Goal: Task Accomplishment & Management: Manage account settings

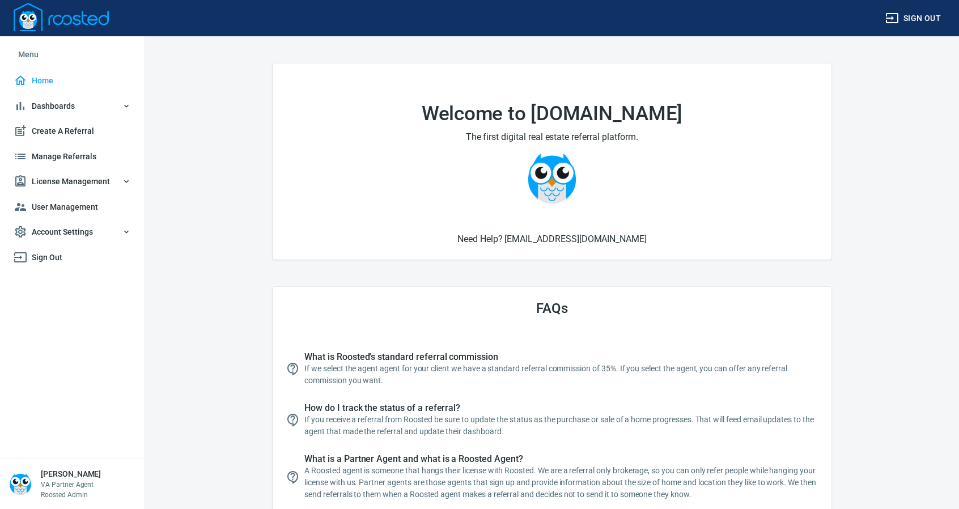
click at [73, 155] on span "Manage Referrals" at bounding box center [72, 157] width 117 height 14
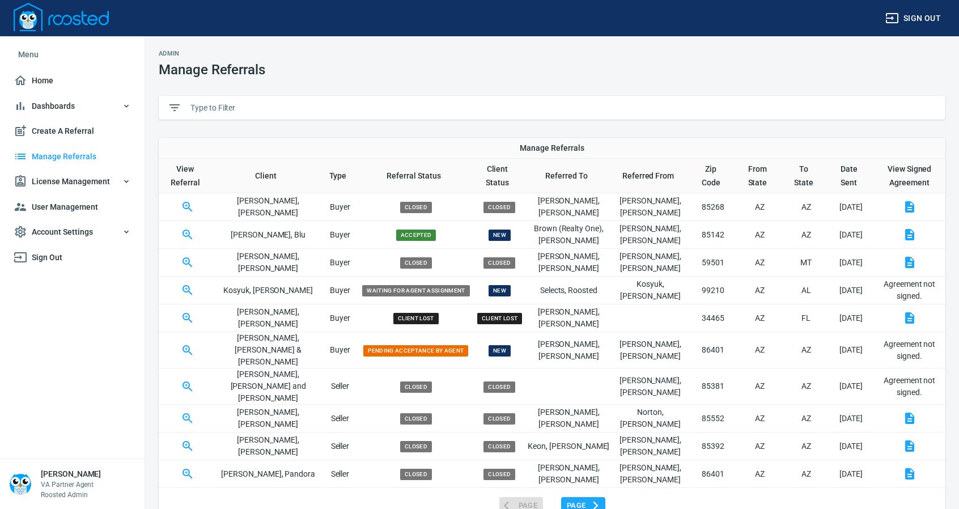
click at [261, 111] on input "text" at bounding box center [563, 107] width 746 height 17
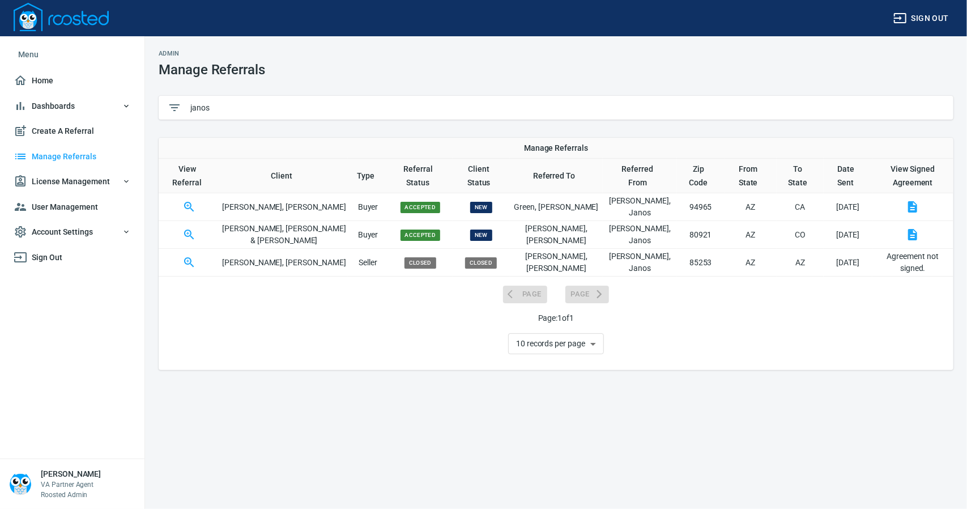
type input "janos"
click at [190, 230] on icon "button" at bounding box center [189, 235] width 10 height 10
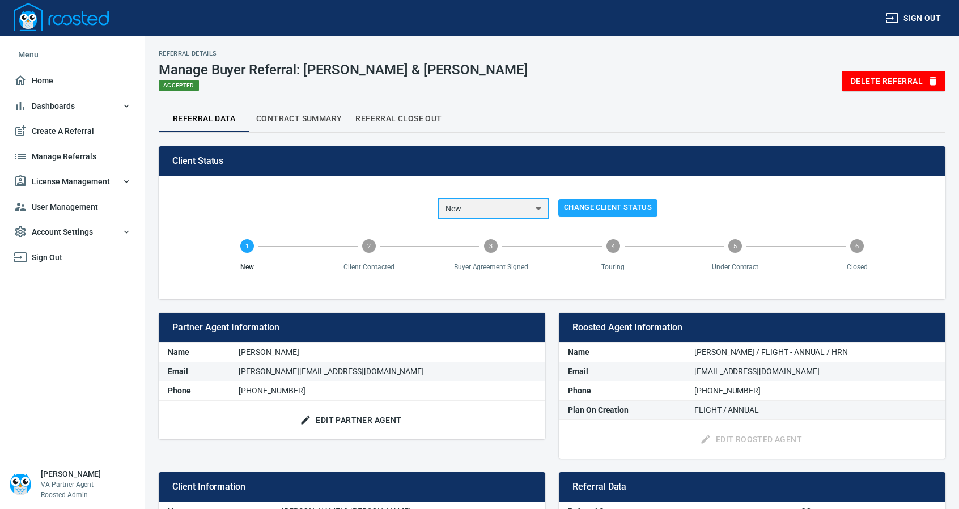
click at [538, 209] on select "New Client Contacted Buyer Agreement Signed Touring Under Contract Closed Clien…" at bounding box center [493, 209] width 112 height 22
click at [437, 198] on select "New Client Contacted Buyer Agreement Signed Touring Under Contract Closed Clien…" at bounding box center [493, 209] width 112 height 22
click at [537, 211] on select "New Client Contacted Buyer Agreement Signed Touring Under Contract Closed Clien…" at bounding box center [493, 209] width 112 height 22
click at [437, 198] on select "New Client Contacted Buyer Agreement Signed Touring Under Contract Closed Clien…" at bounding box center [493, 209] width 112 height 22
click at [535, 210] on select "New Client Contacted Buyer Agreement Signed Touring Under Contract Closed Clien…" at bounding box center [493, 209] width 112 height 22
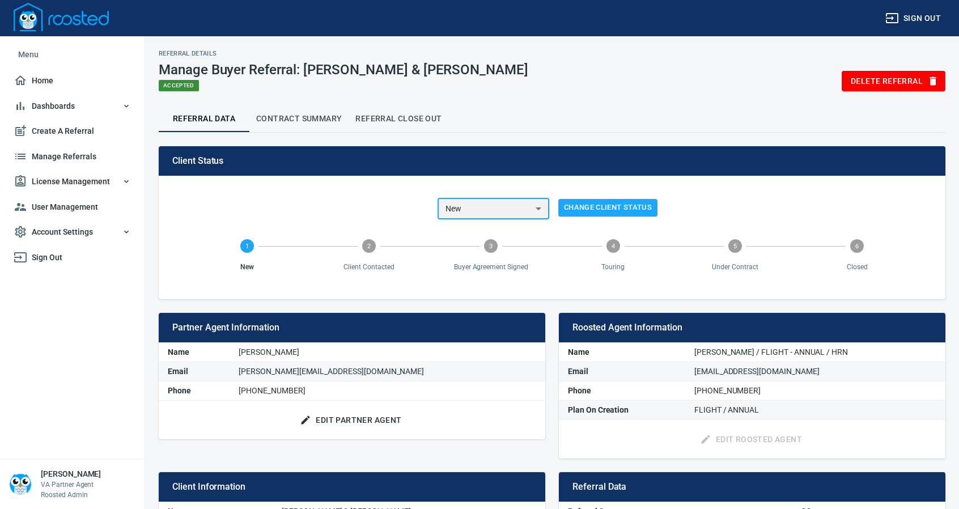
select select "closed"
click at [437, 198] on select "New Client Contacted Buyer Agreement Signed Touring Under Contract Closed Clien…" at bounding box center [493, 209] width 112 height 22
click at [585, 209] on span "Change Client Status" at bounding box center [608, 207] width 88 height 13
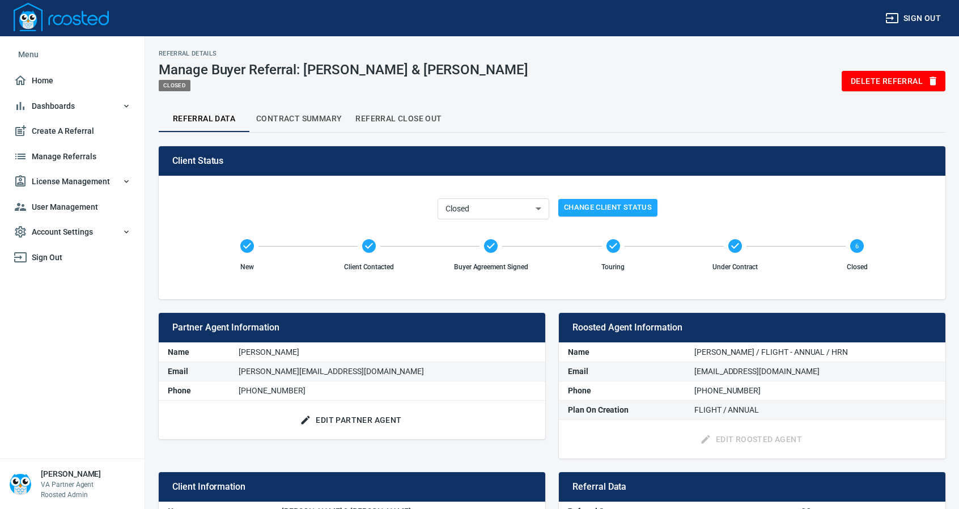
click at [295, 118] on span "Contract Summary" at bounding box center [299, 119] width 86 height 14
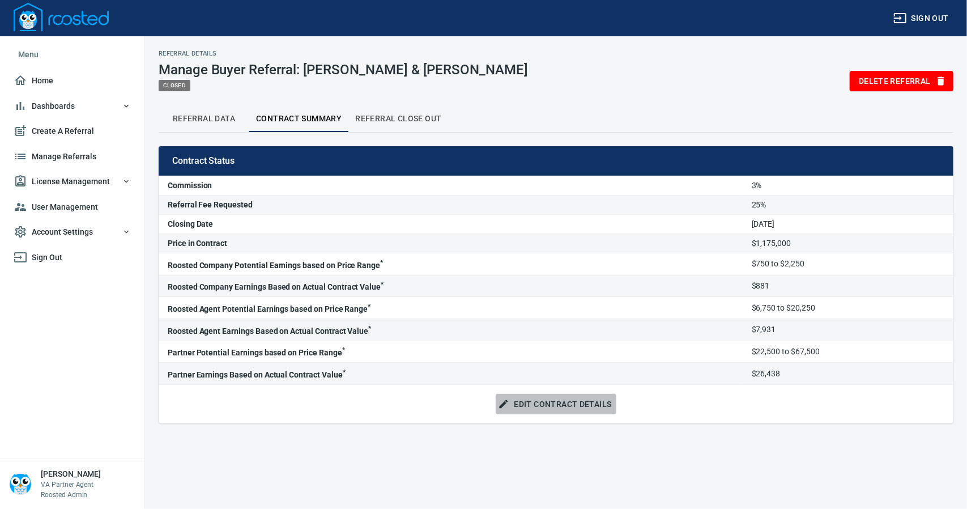
click at [556, 402] on span "Edit Contract Details" at bounding box center [555, 404] width 111 height 14
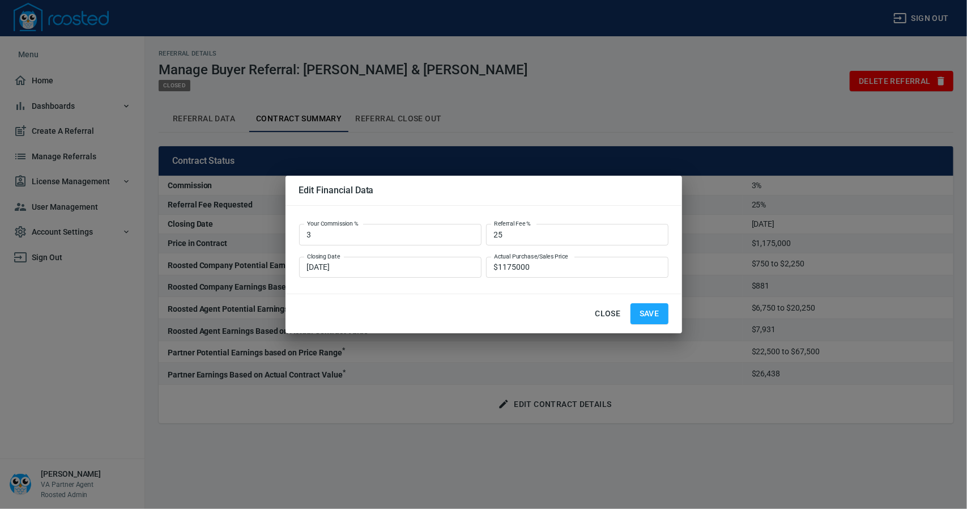
click at [402, 115] on div at bounding box center [483, 254] width 967 height 509
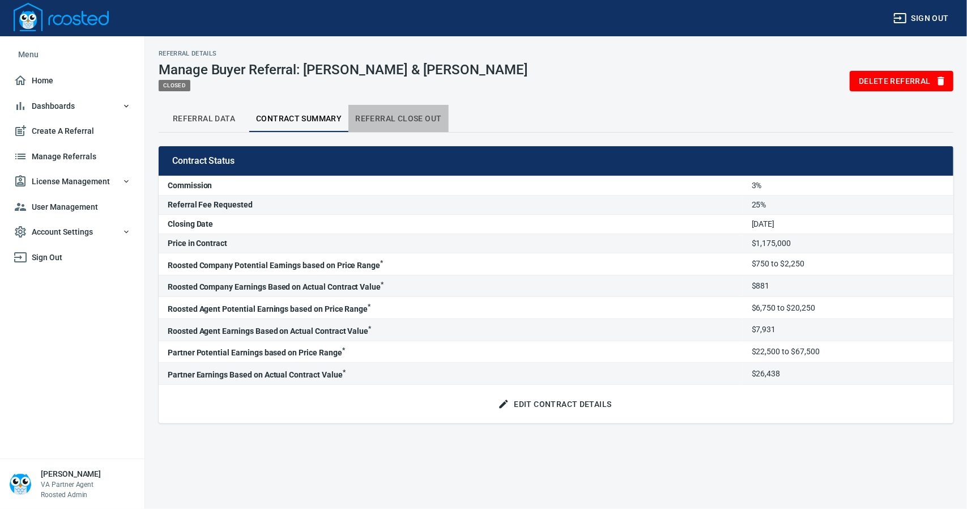
click at [407, 116] on span "Referral Close Out" at bounding box center [398, 119] width 86 height 14
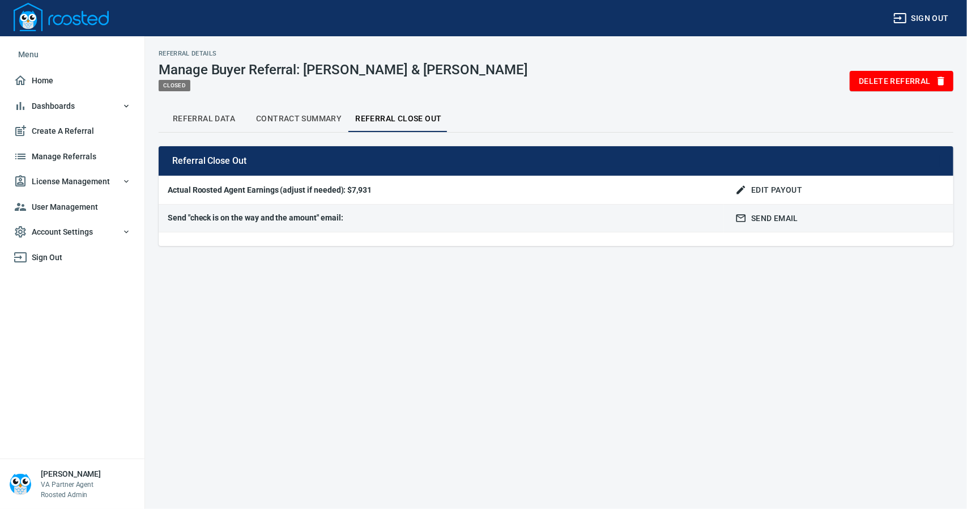
click at [287, 113] on span "Contract Summary" at bounding box center [299, 119] width 86 height 14
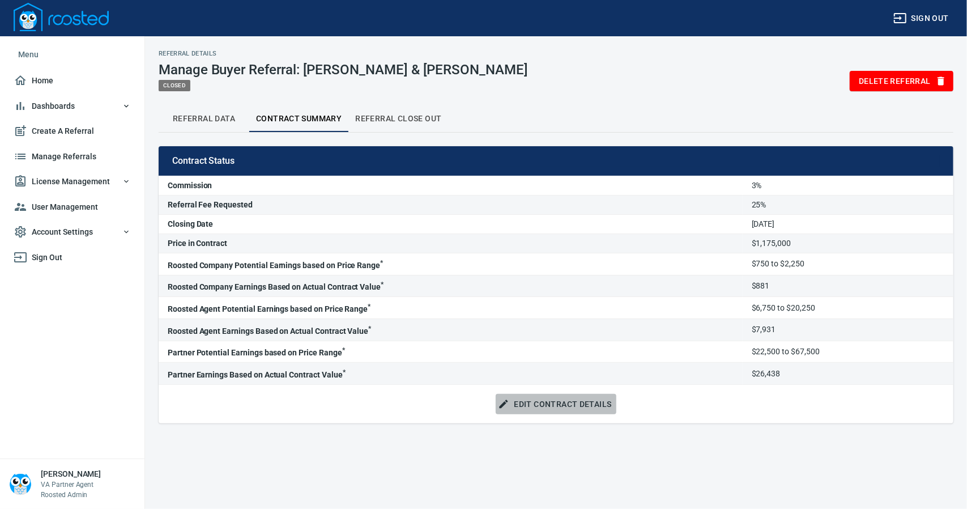
click at [551, 400] on span "Edit Contract Details" at bounding box center [555, 404] width 111 height 14
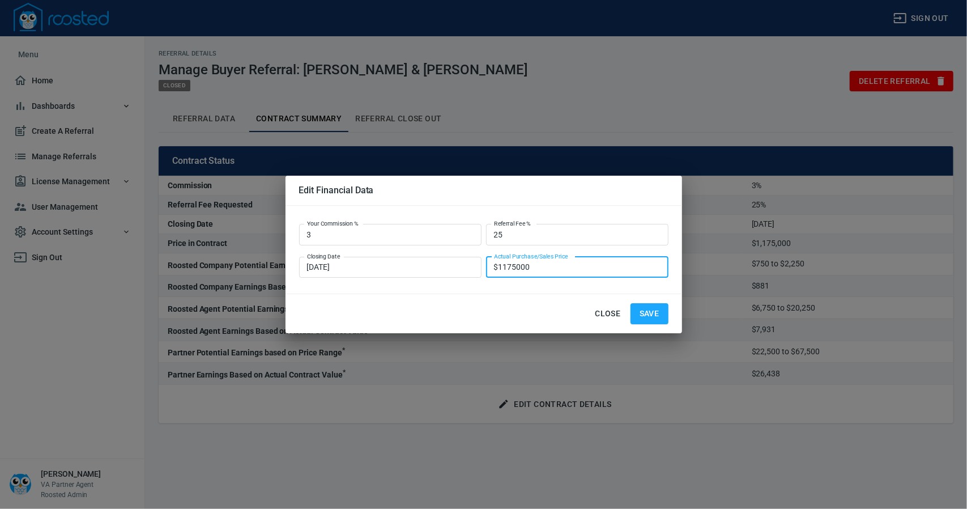
drag, startPoint x: 537, startPoint y: 269, endPoint x: 507, endPoint y: 268, distance: 29.5
click at [507, 268] on input "$1175000" at bounding box center [577, 268] width 182 height 22
type input "$1165000"
click at [646, 310] on span "Save" at bounding box center [650, 314] width 20 height 14
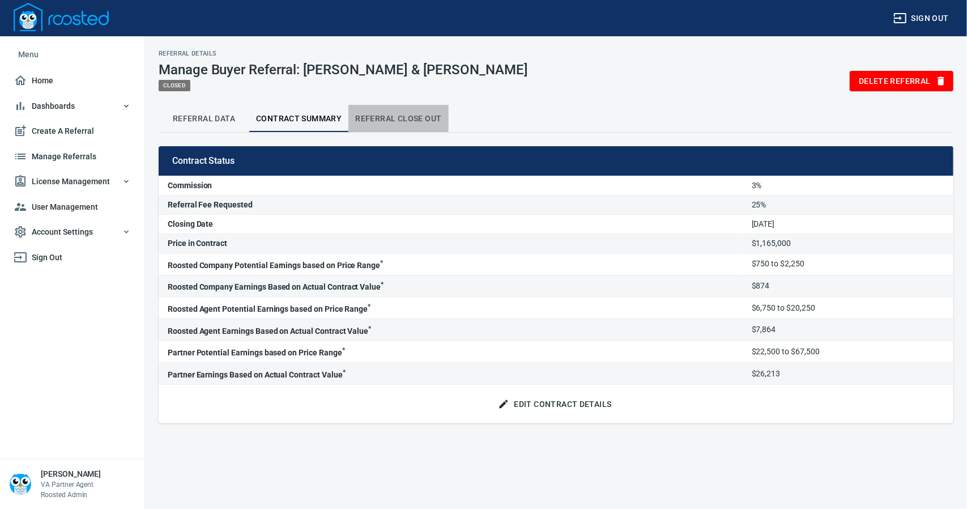
click at [380, 117] on span "Referral Close Out" at bounding box center [398, 119] width 86 height 14
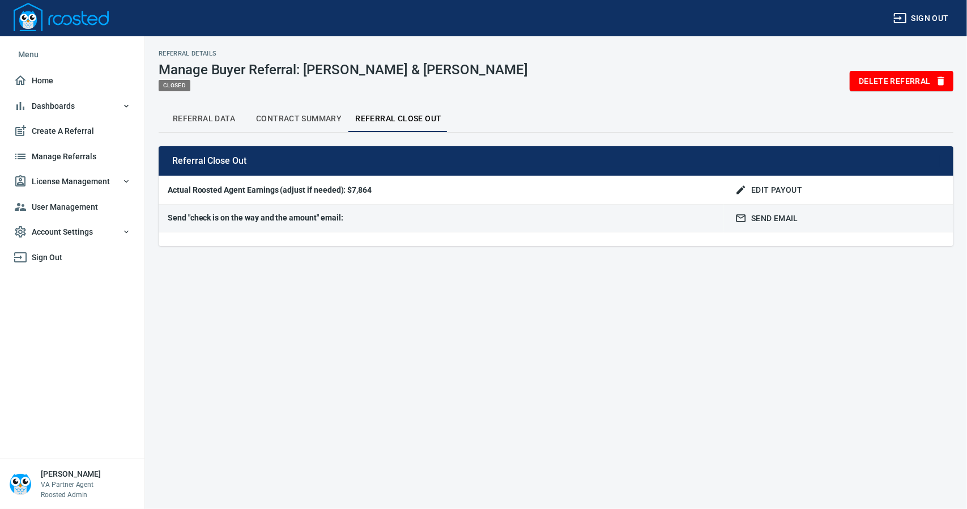
click at [312, 122] on span "Contract Summary" at bounding box center [299, 119] width 86 height 14
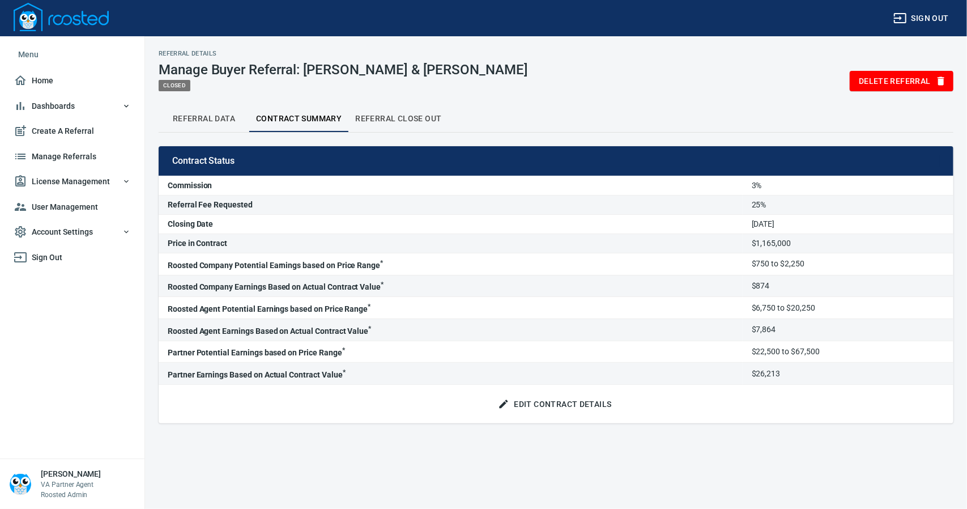
click at [576, 404] on span "Edit Contract Details" at bounding box center [555, 404] width 111 height 14
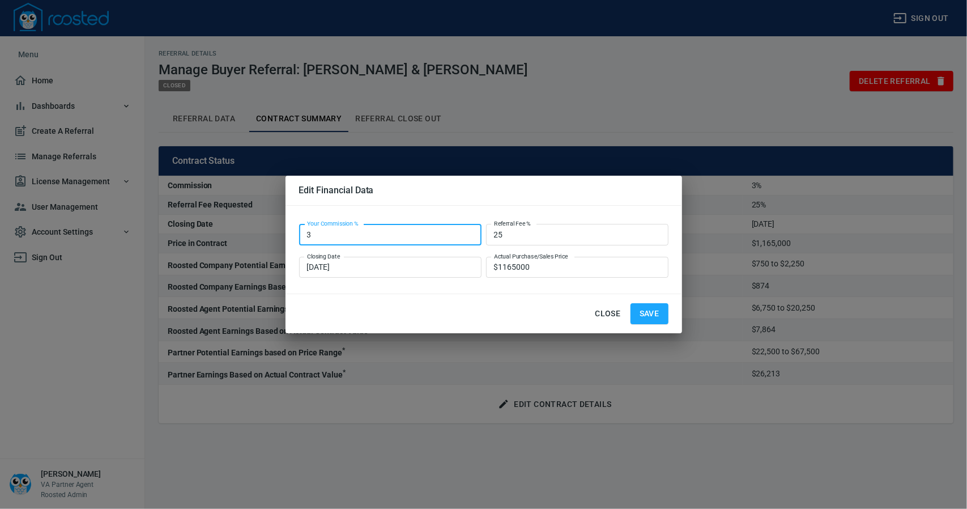
drag, startPoint x: 318, startPoint y: 237, endPoint x: 282, endPoint y: 235, distance: 36.4
click at [287, 235] on div "Your Commission % 3 Your Commission % Referral Fee % 25 Referral Fee % Closing …" at bounding box center [484, 250] width 397 height 88
type input "2.5"
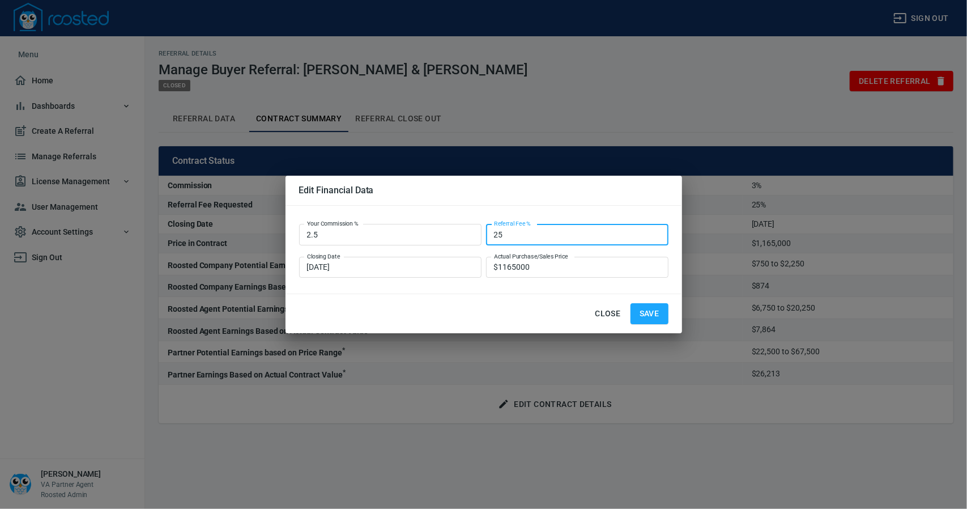
click at [655, 313] on span "Save" at bounding box center [650, 314] width 20 height 14
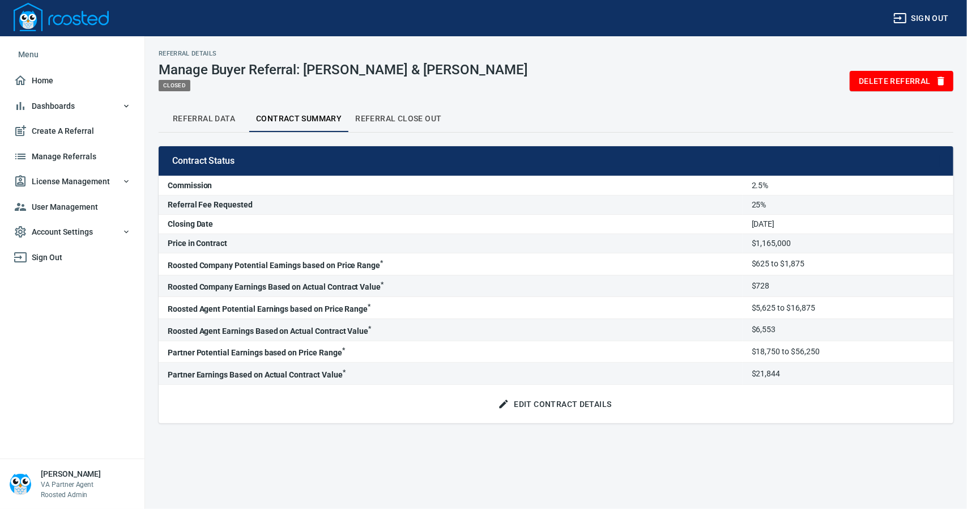
click at [413, 111] on button "Referral Close Out" at bounding box center [399, 118] width 100 height 27
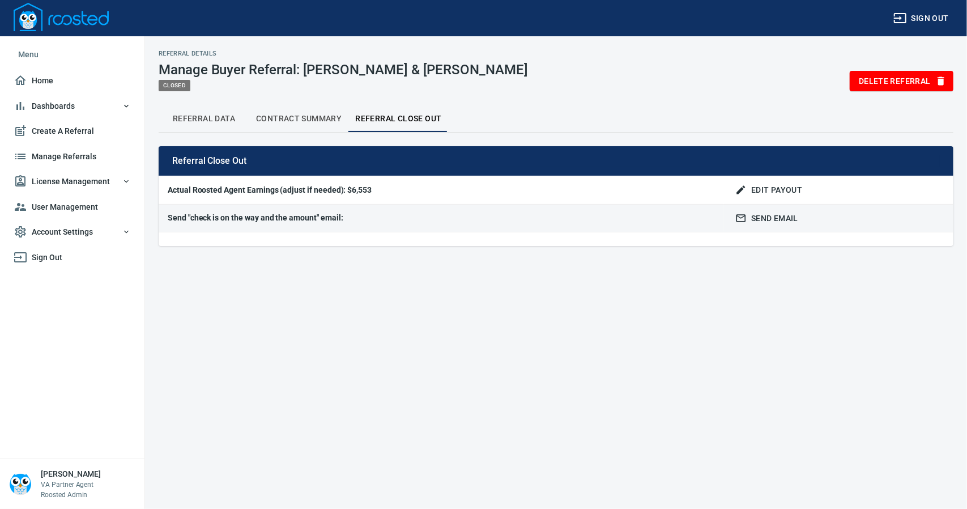
click at [301, 113] on span "Contract Summary" at bounding box center [299, 119] width 86 height 14
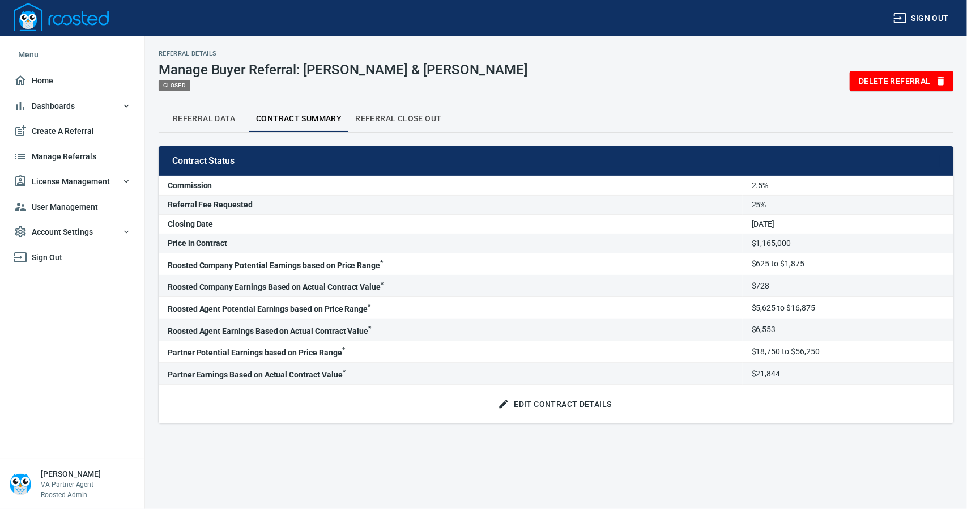
click at [410, 115] on span "Referral Close Out" at bounding box center [398, 119] width 86 height 14
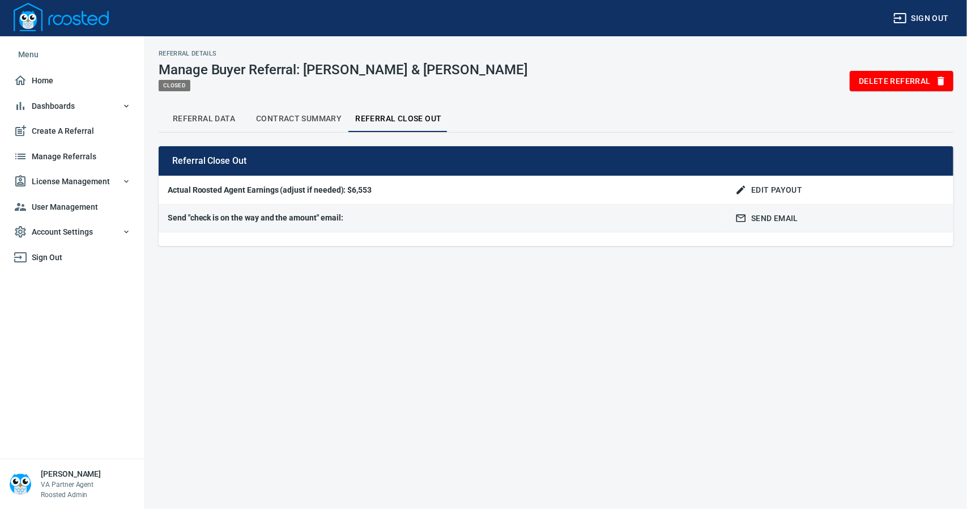
click at [767, 184] on span "Edit Payout" at bounding box center [770, 190] width 65 height 14
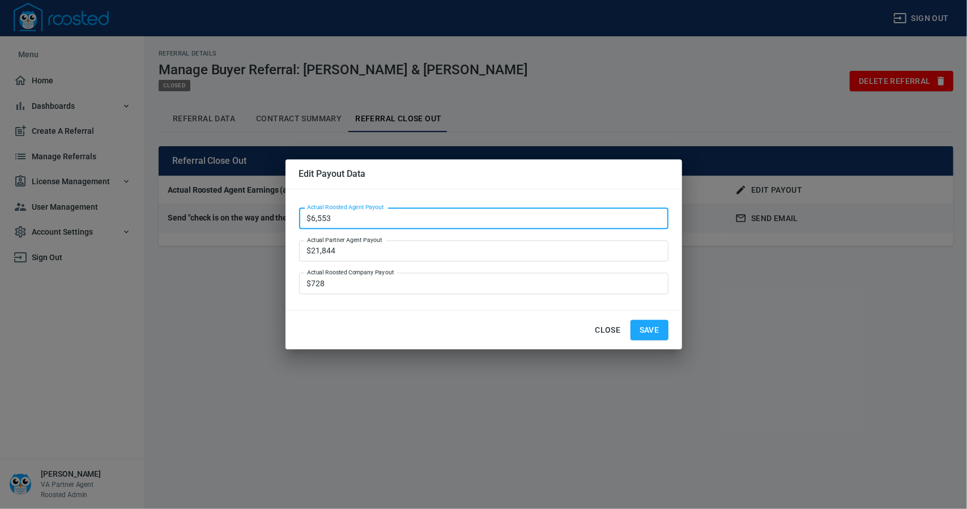
click at [340, 215] on input "$6,553" at bounding box center [483, 218] width 369 height 22
type input "$6,553.13"
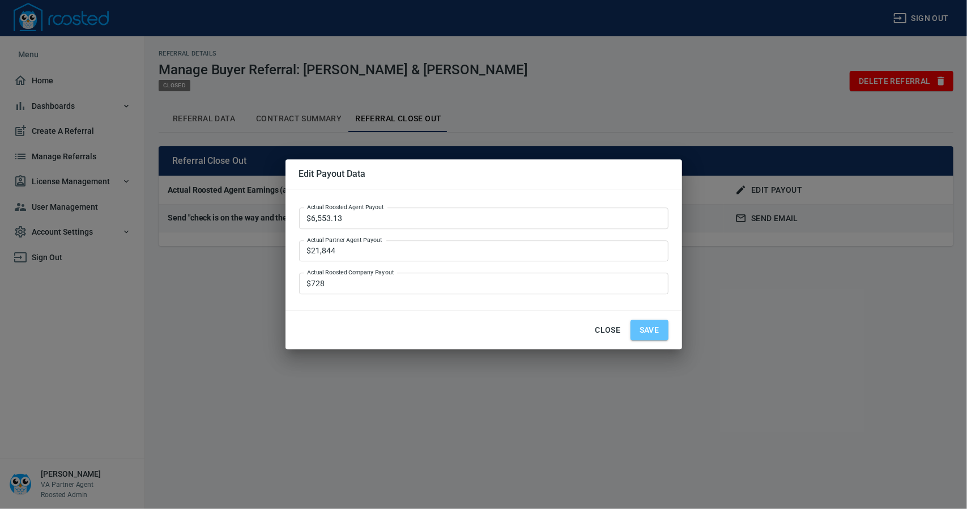
click at [640, 329] on span "Save" at bounding box center [650, 330] width 20 height 14
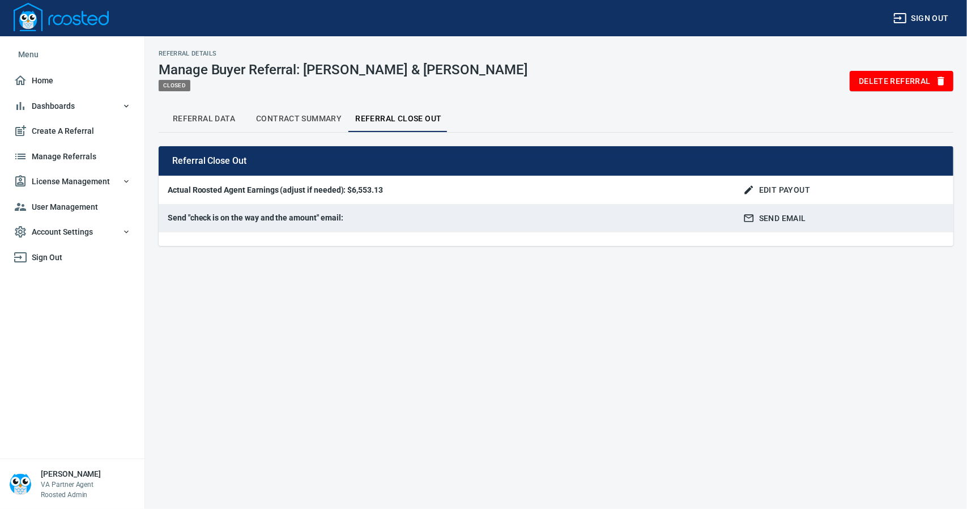
click at [778, 215] on span "Send Email" at bounding box center [776, 218] width 61 height 14
click at [203, 118] on span "Referral Data" at bounding box center [203, 119] width 77 height 14
select select "closed"
